Goal: Register for event/course

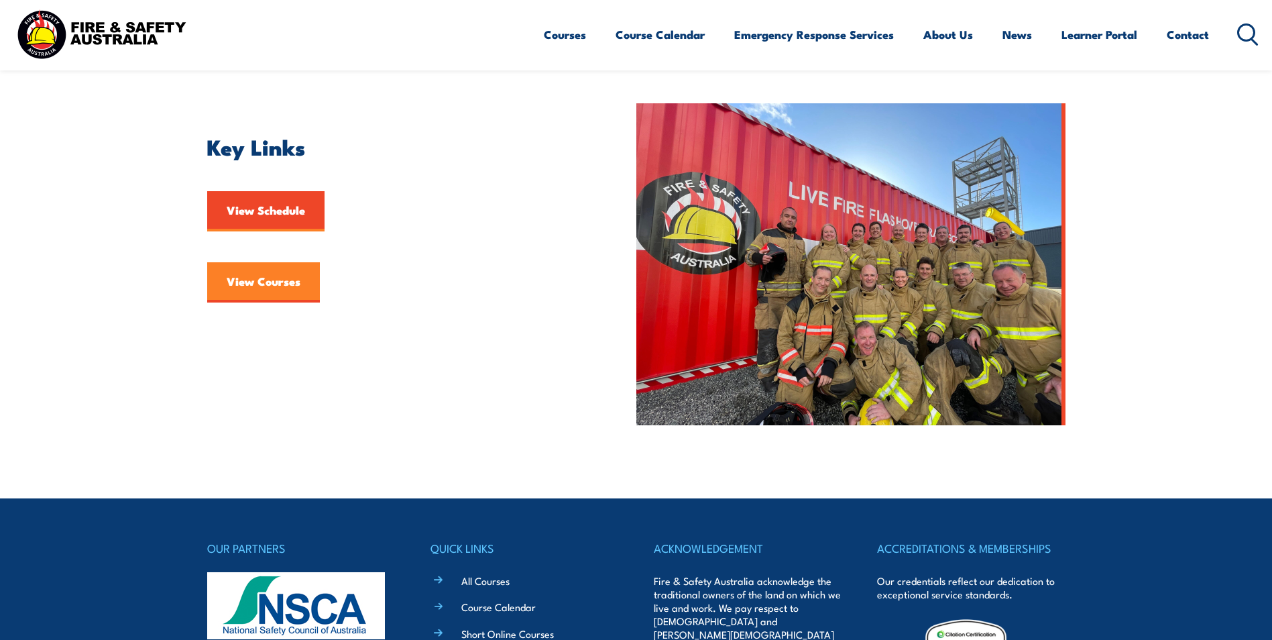
click at [278, 284] on link "View Courses" at bounding box center [263, 282] width 113 height 40
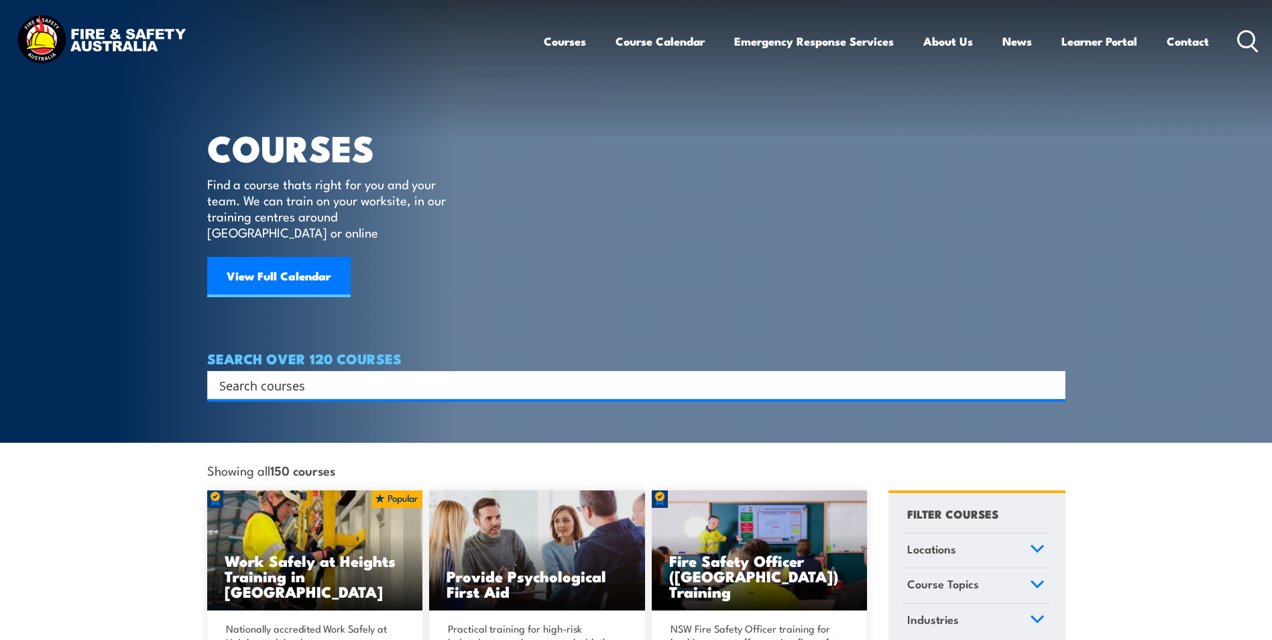
scroll to position [201, 0]
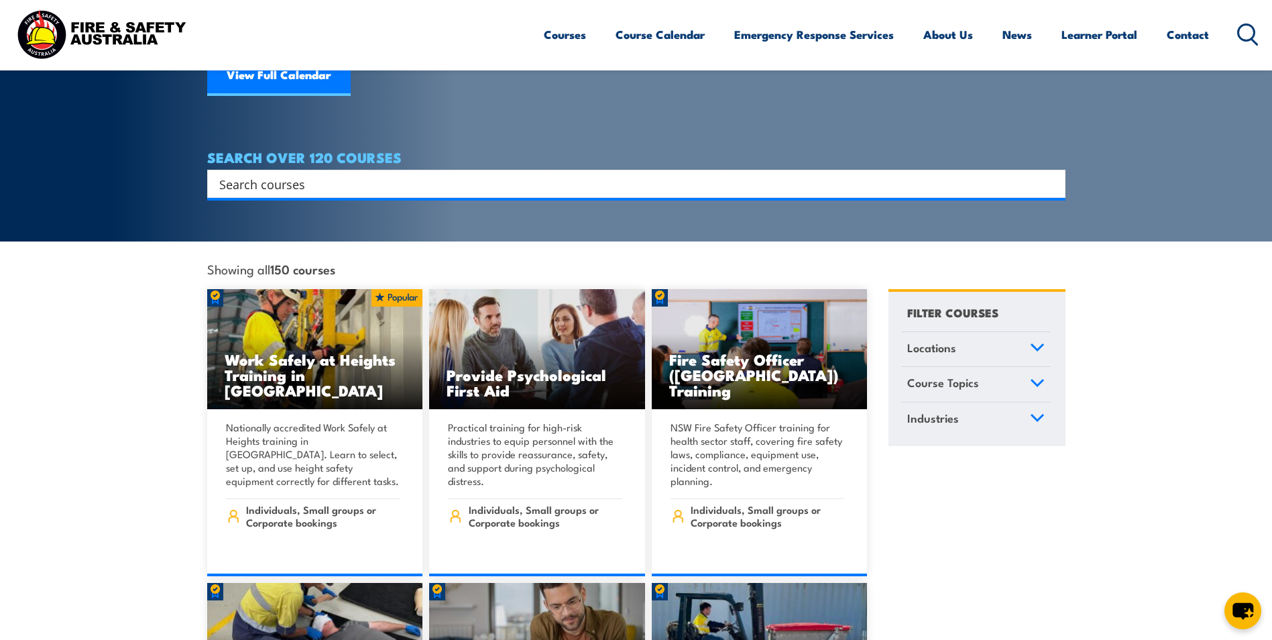
click at [405, 152] on div "SEARCH OVER 120 COURSES Search Filter by Locations Australian Capital Territory…" at bounding box center [636, 173] width 858 height 48
click at [387, 174] on input "Search input" at bounding box center [627, 184] width 817 height 20
type input "fire warden"
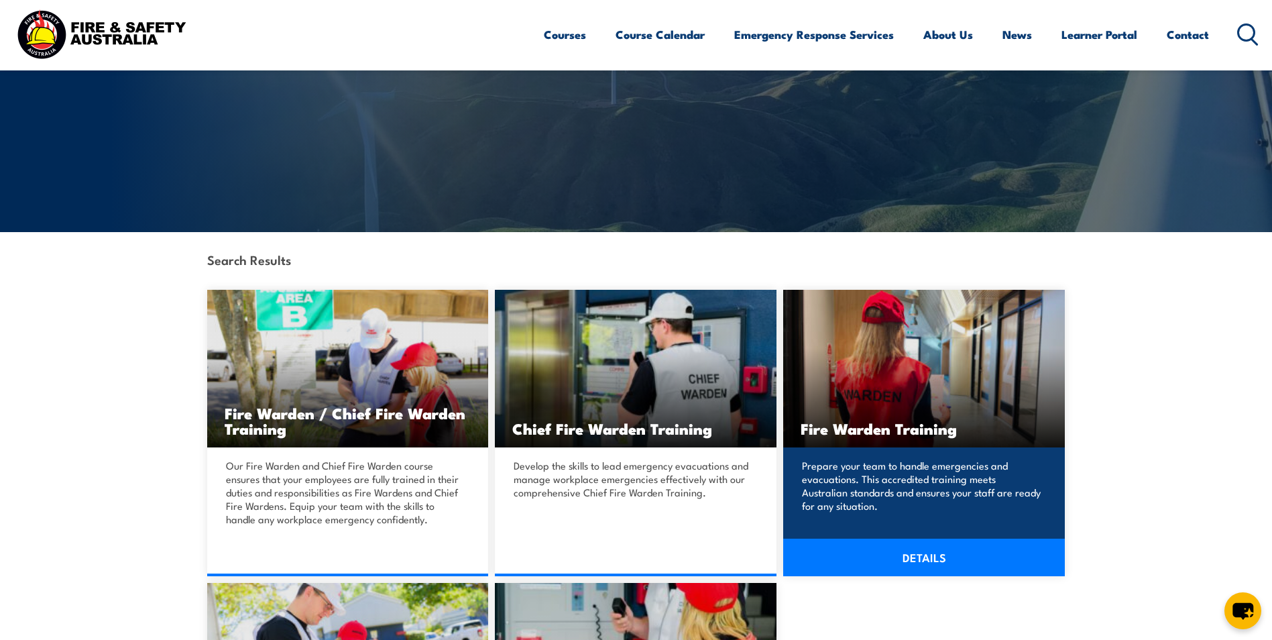
scroll to position [201, 0]
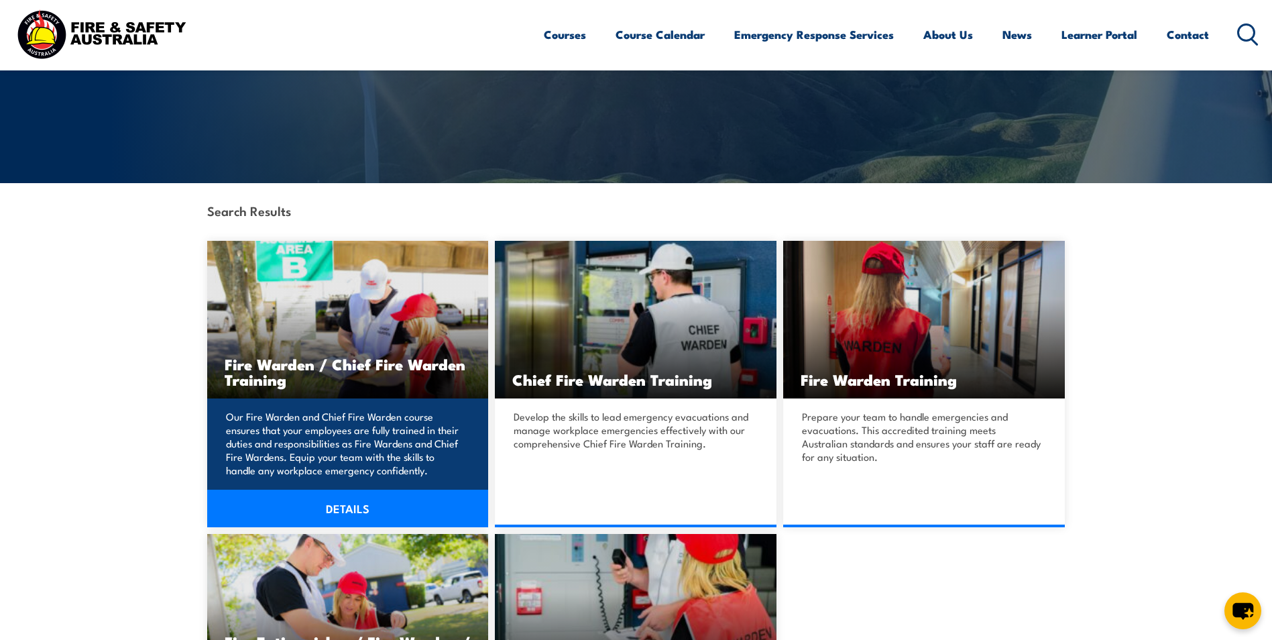
click at [313, 501] on link "DETAILS" at bounding box center [348, 508] width 282 height 38
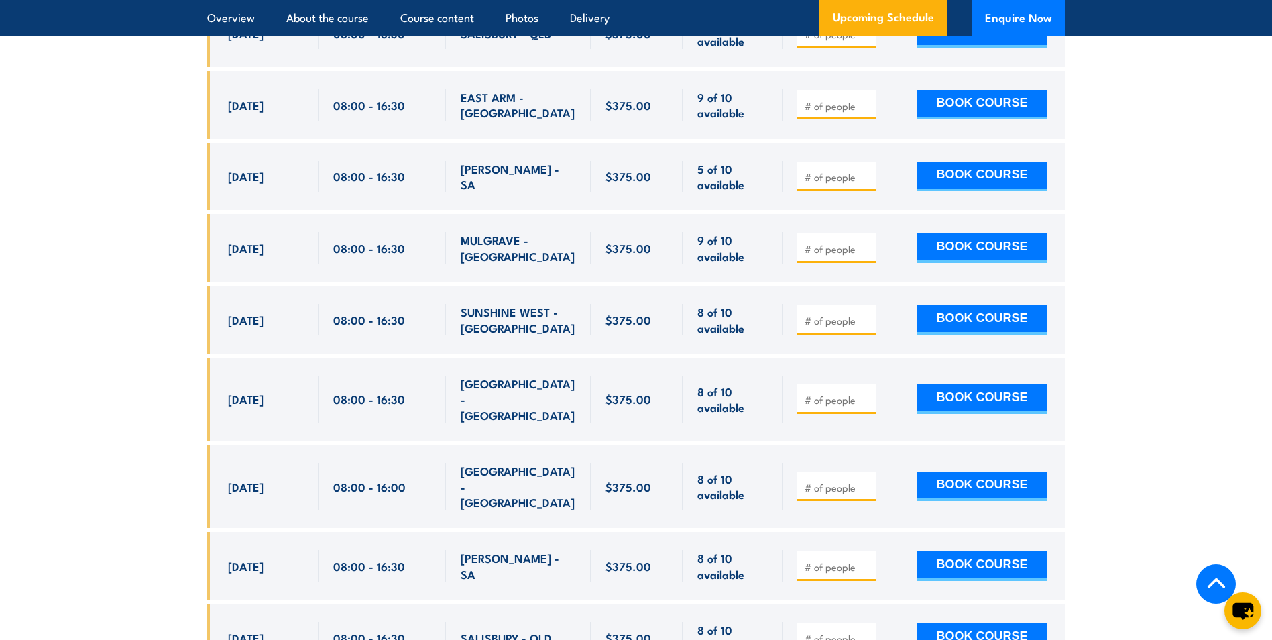
scroll to position [3285, 0]
